Goal: Information Seeking & Learning: Find specific fact

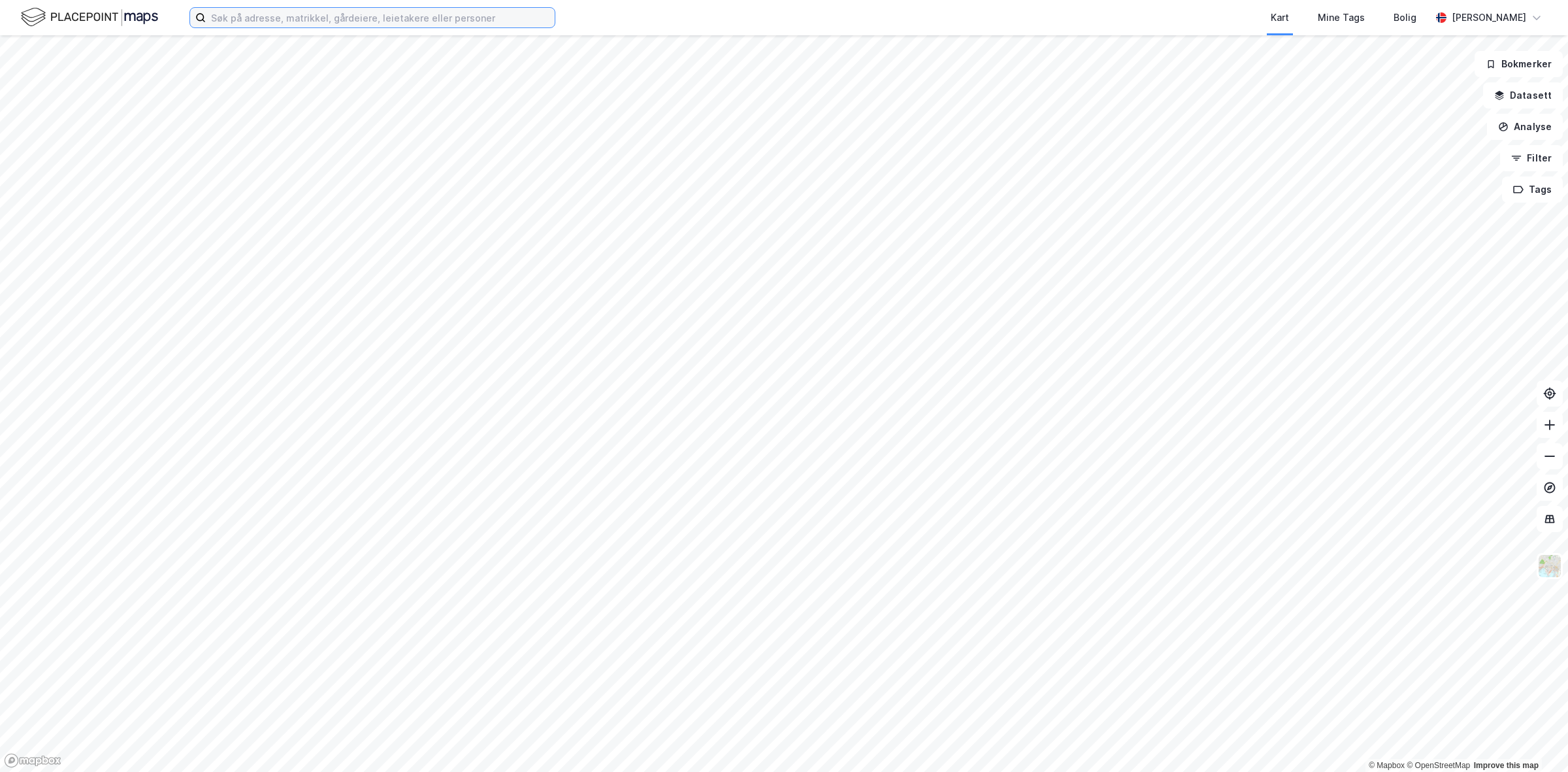
click at [307, 17] on input at bounding box center [380, 18] width 349 height 20
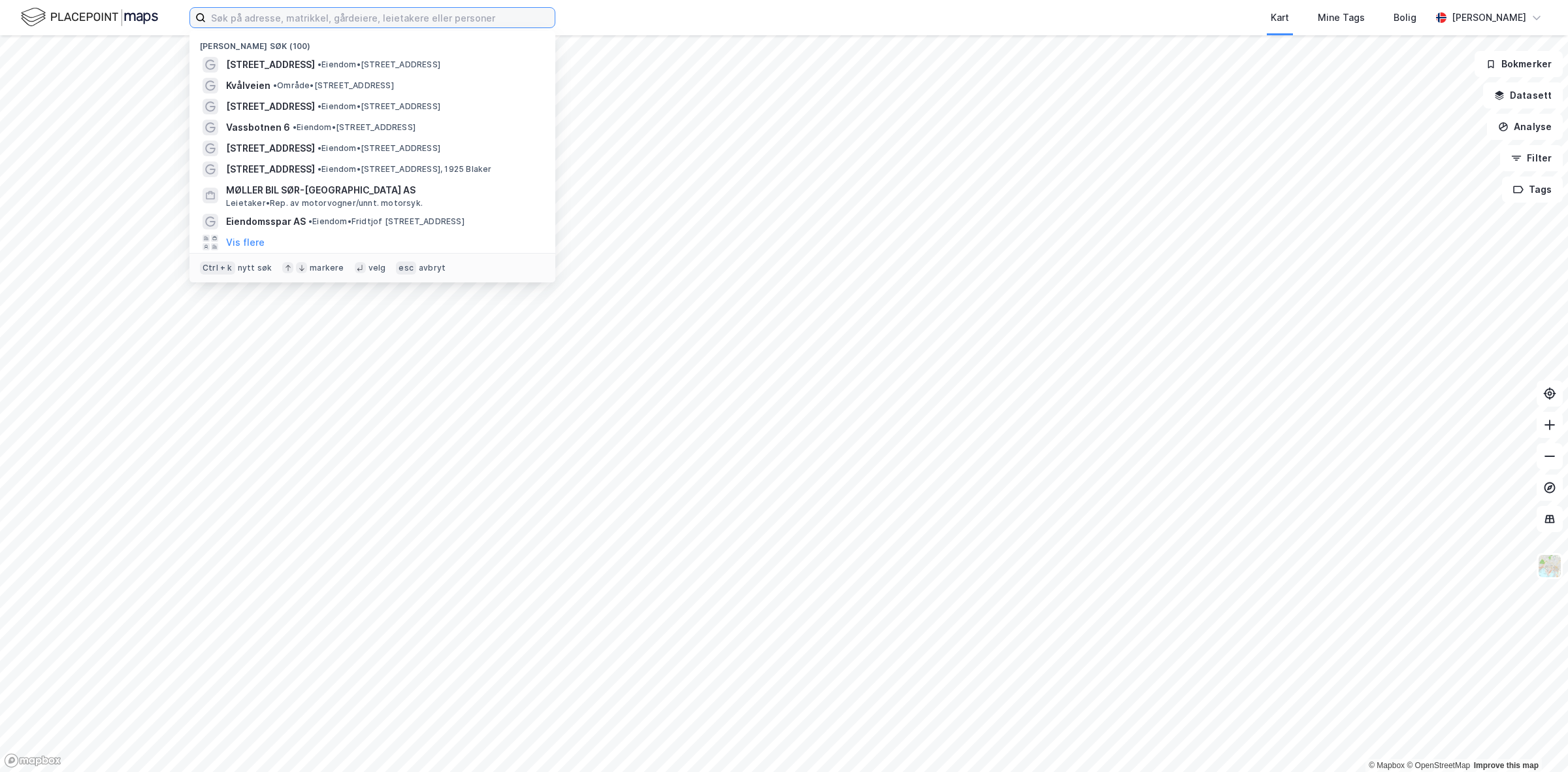
paste input "[STREET_ADDRESS]"
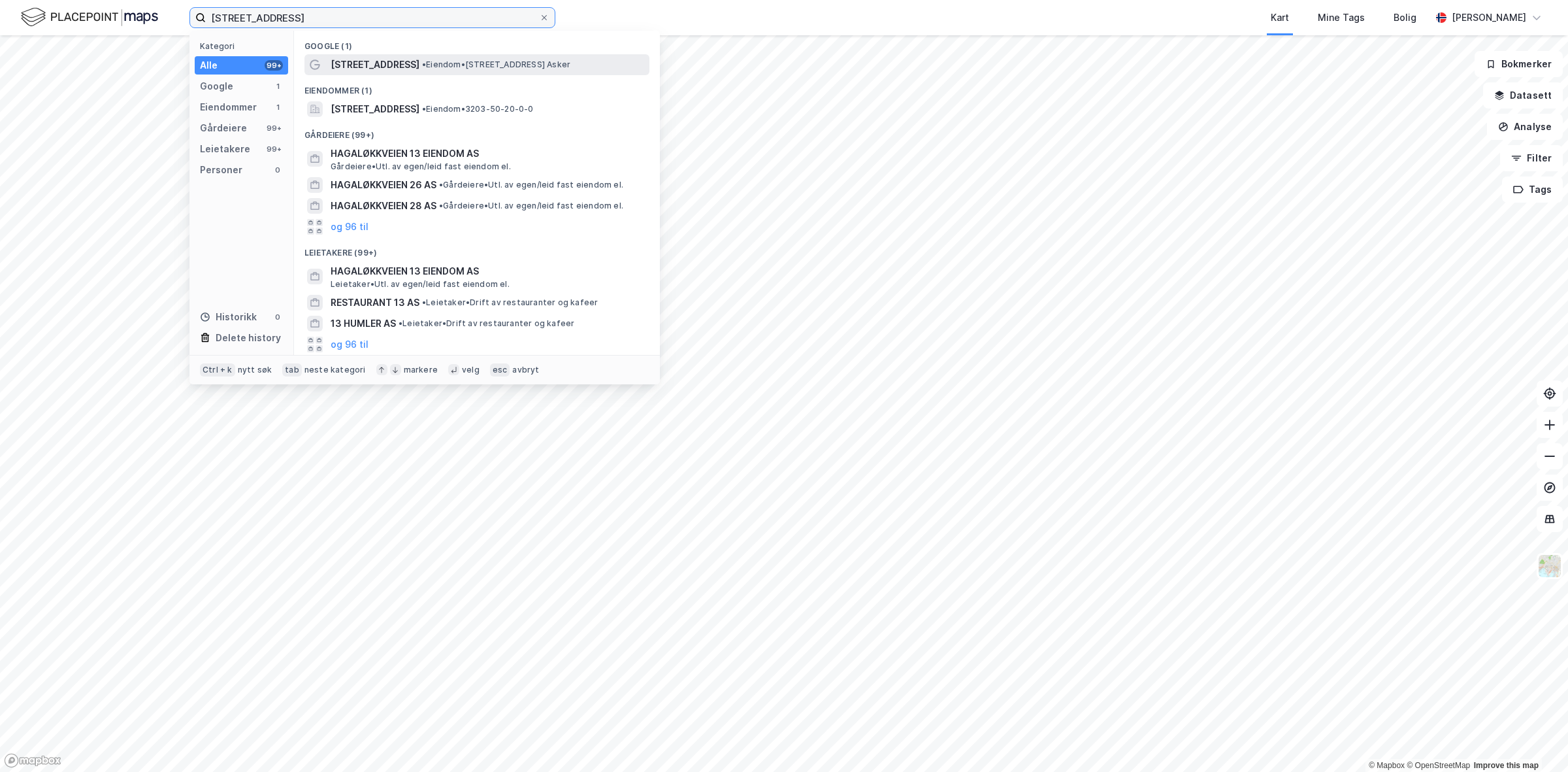
type input "[STREET_ADDRESS]"
click at [403, 66] on span "[STREET_ADDRESS]" at bounding box center [375, 65] width 89 height 15
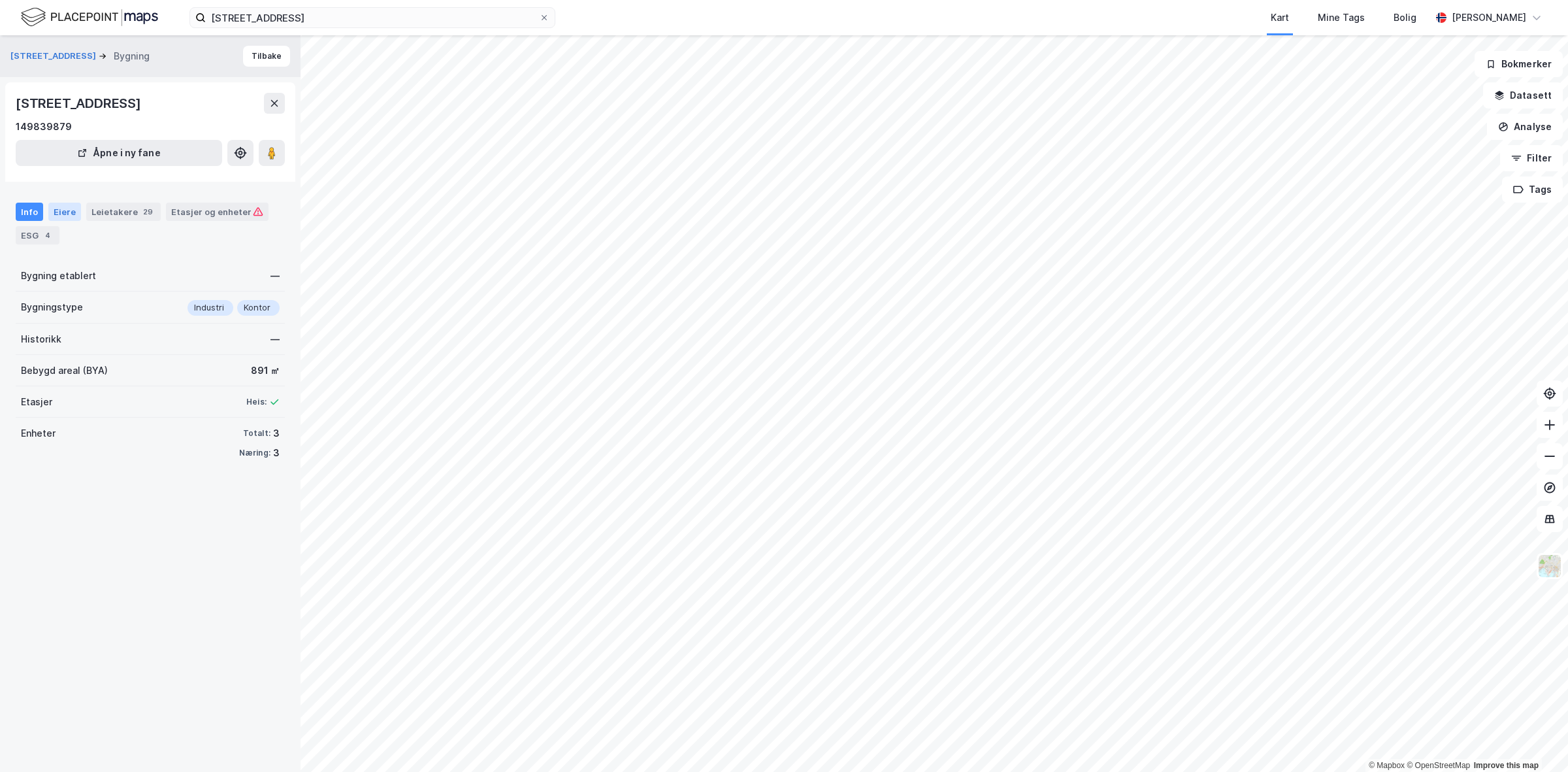
click at [61, 216] on div "Eiere" at bounding box center [65, 212] width 33 height 18
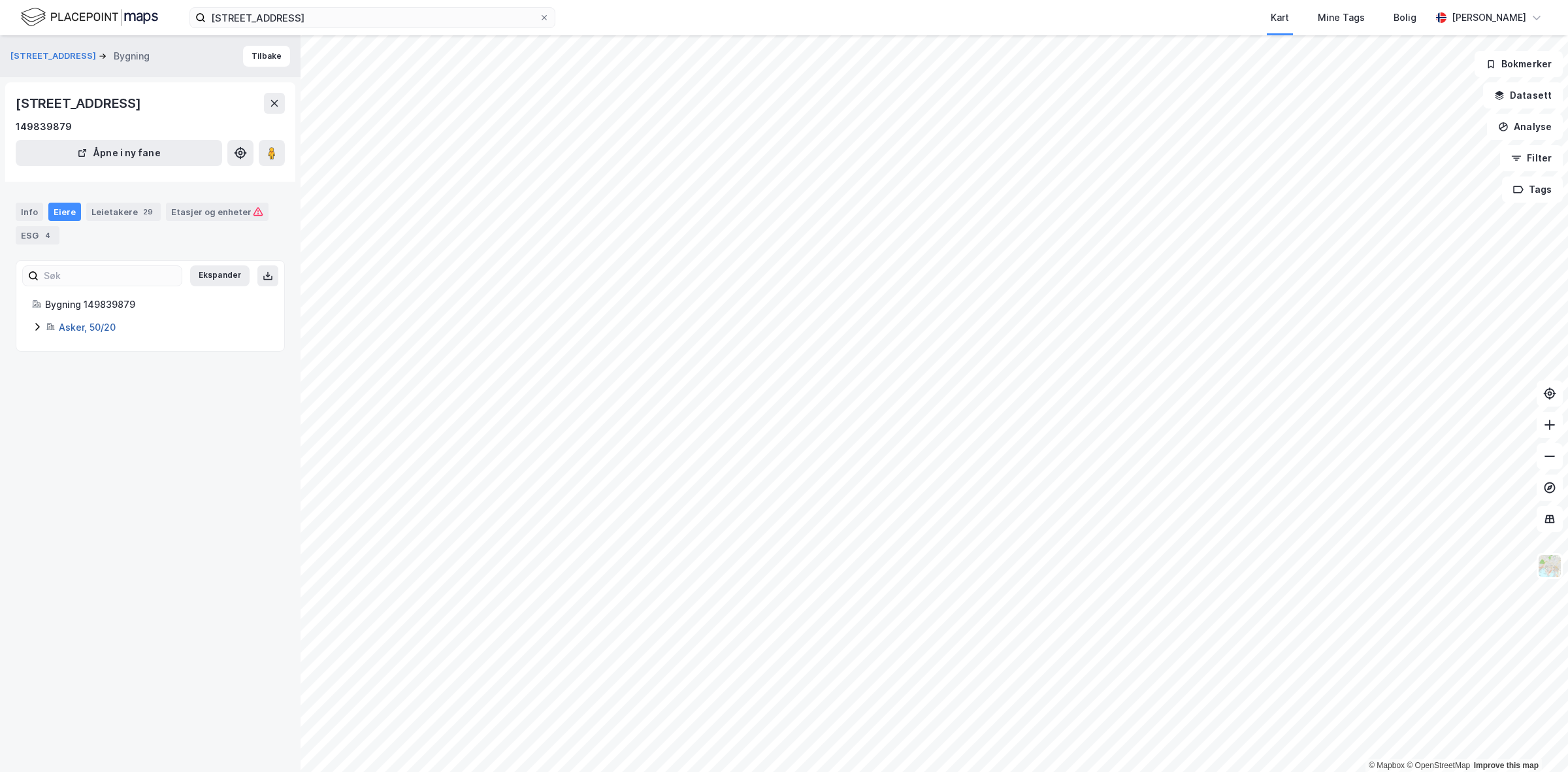
click at [95, 324] on link "Asker, 50/20" at bounding box center [87, 327] width 57 height 11
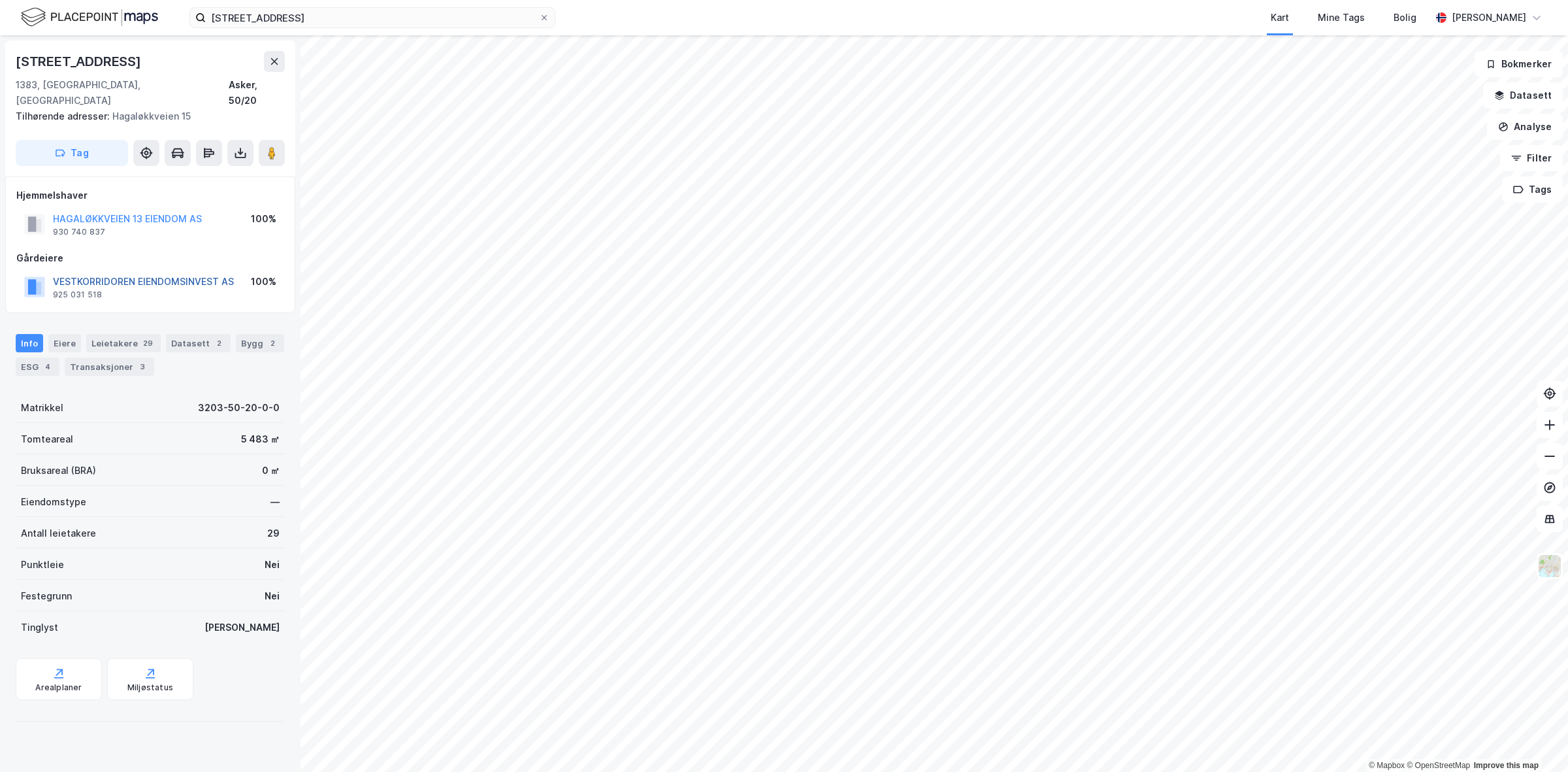
click at [0, 0] on button "VESTKORRIDOREN EIENDOMSINVEST AS" at bounding box center [0, 0] width 0 height 0
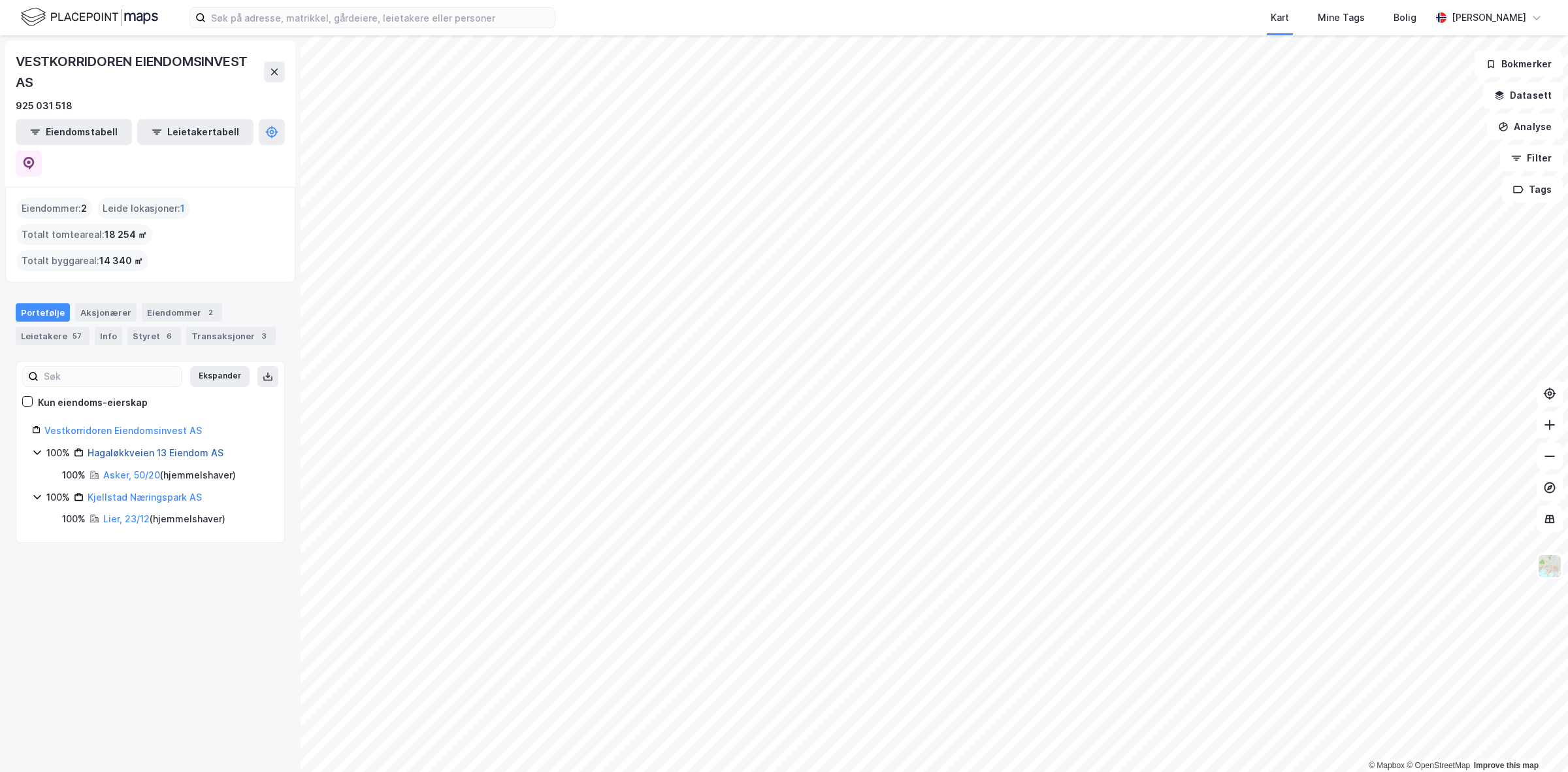
click at [142, 447] on link "Hagaløkkveien 13 Eiendom AS" at bounding box center [155, 453] width 135 height 11
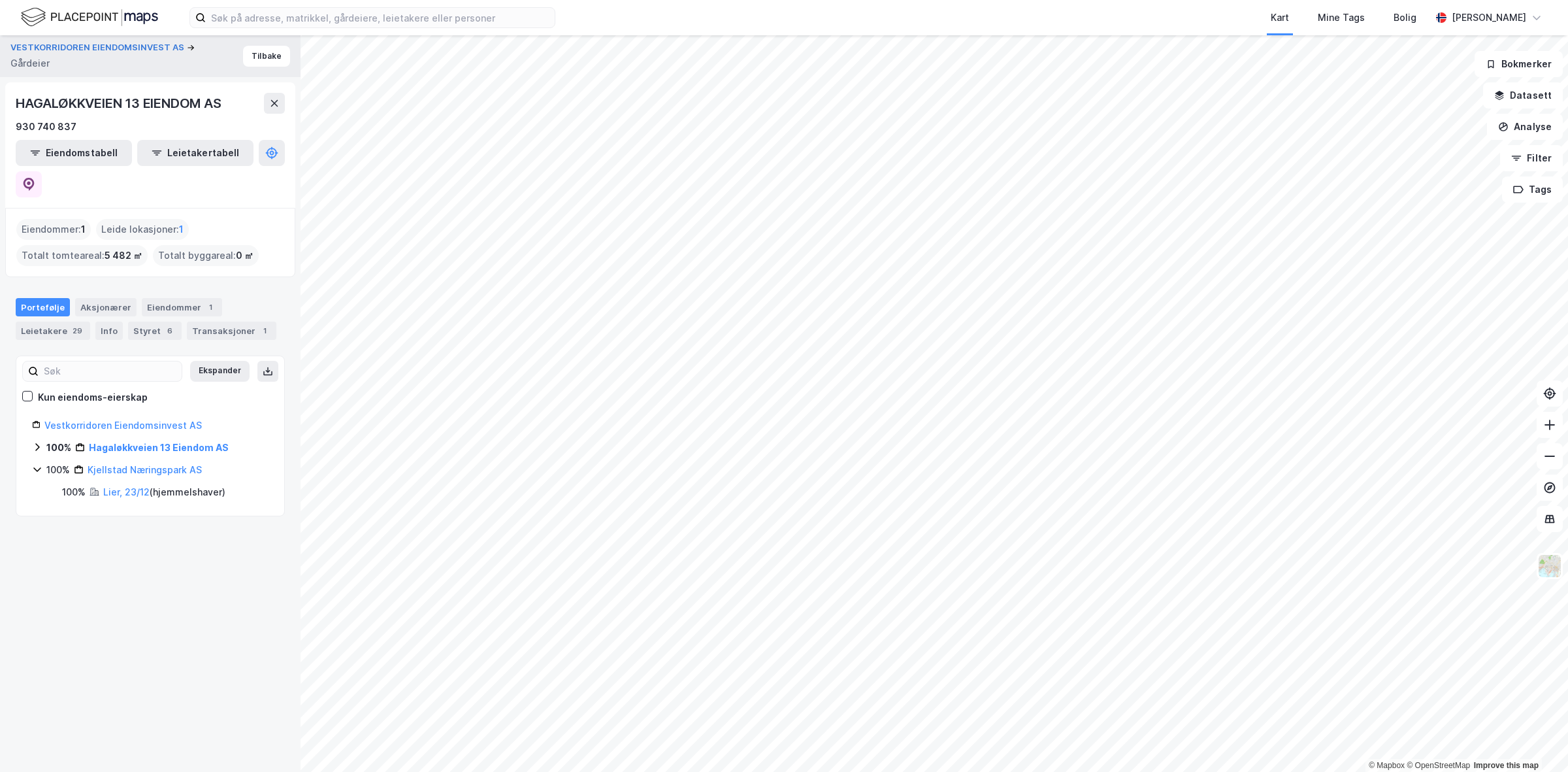
click at [50, 219] on div "Eiendommer : 1" at bounding box center [54, 229] width 75 height 21
click at [37, 442] on icon at bounding box center [36, 446] width 10 height 10
click at [129, 464] on link "Asker, 50/20" at bounding box center [132, 469] width 57 height 11
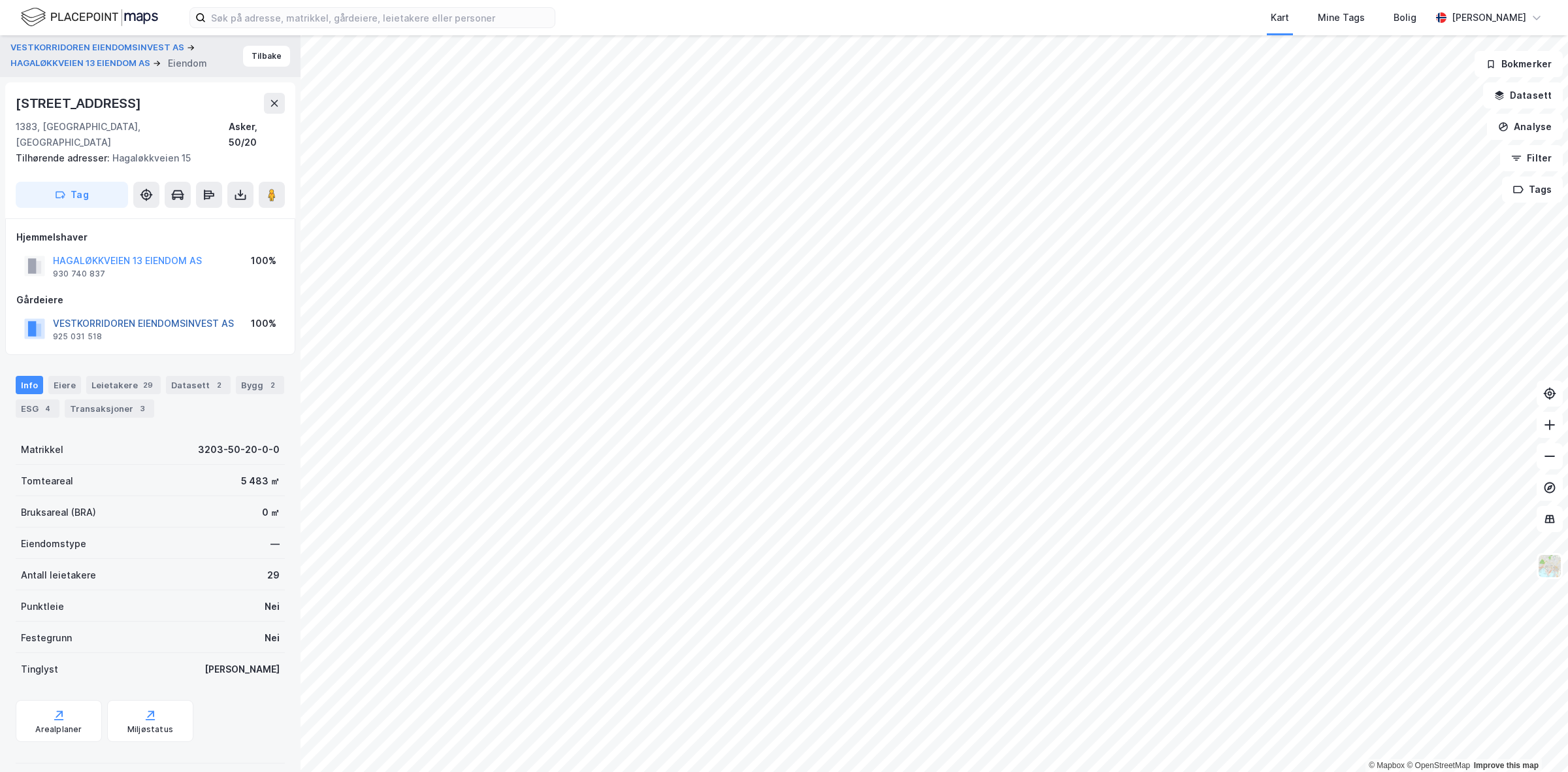
click at [0, 0] on button "VESTKORRIDOREN EIENDOMSINVEST AS" at bounding box center [0, 0] width 0 height 0
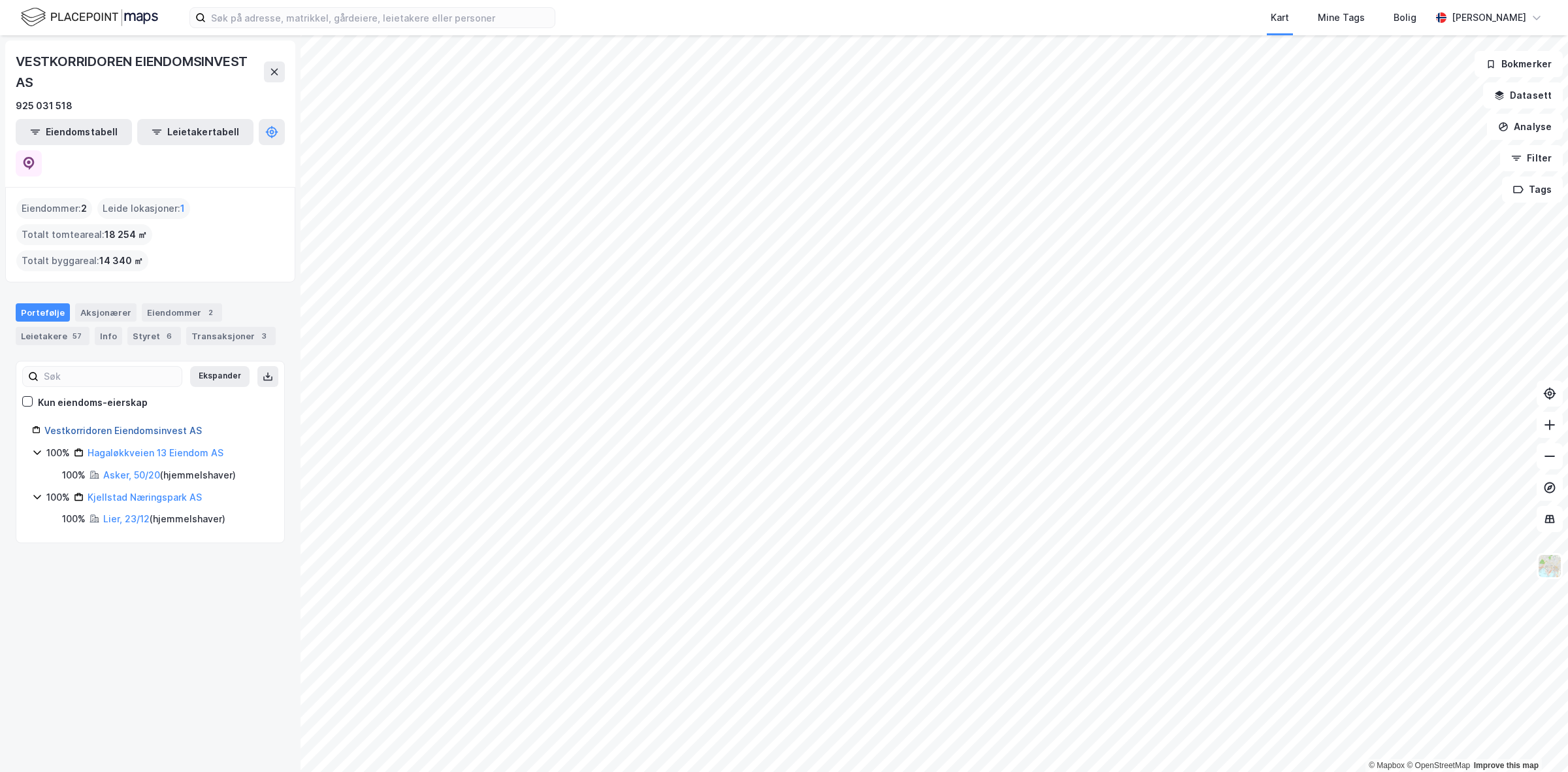
click at [150, 425] on link "Vestkorridoren Eiendomsinvest AS" at bounding box center [123, 430] width 157 height 11
click at [35, 156] on icon at bounding box center [28, 163] width 13 height 13
